Goal: Transaction & Acquisition: Purchase product/service

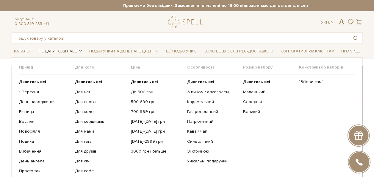
click at [54, 49] on span "Подарункові набори" at bounding box center [60, 51] width 49 height 9
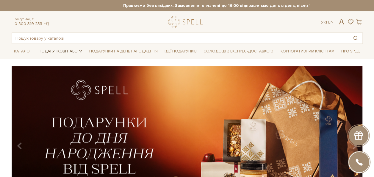
click at [54, 49] on span "Подарункові набори" at bounding box center [60, 51] width 49 height 9
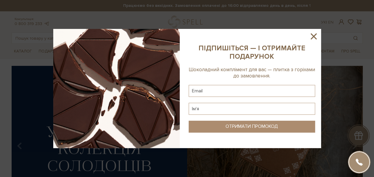
click at [315, 38] on icon at bounding box center [314, 36] width 6 height 6
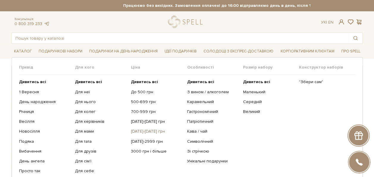
click at [148, 131] on link "[DATE]-[DATE] грн" at bounding box center [157, 131] width 52 height 5
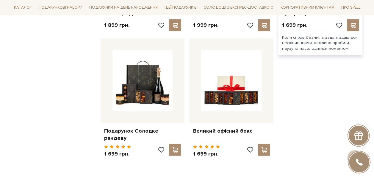
scroll to position [715, 0]
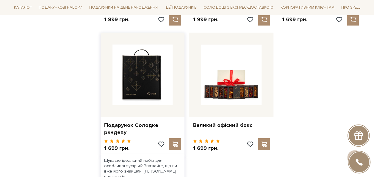
click at [141, 85] on img at bounding box center [143, 75] width 60 height 60
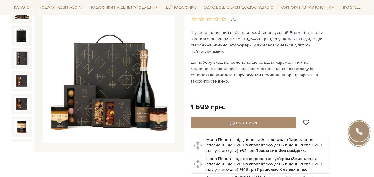
scroll to position [89, 0]
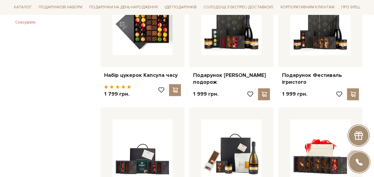
scroll to position [357, 0]
